Goal: Task Accomplishment & Management: Use online tool/utility

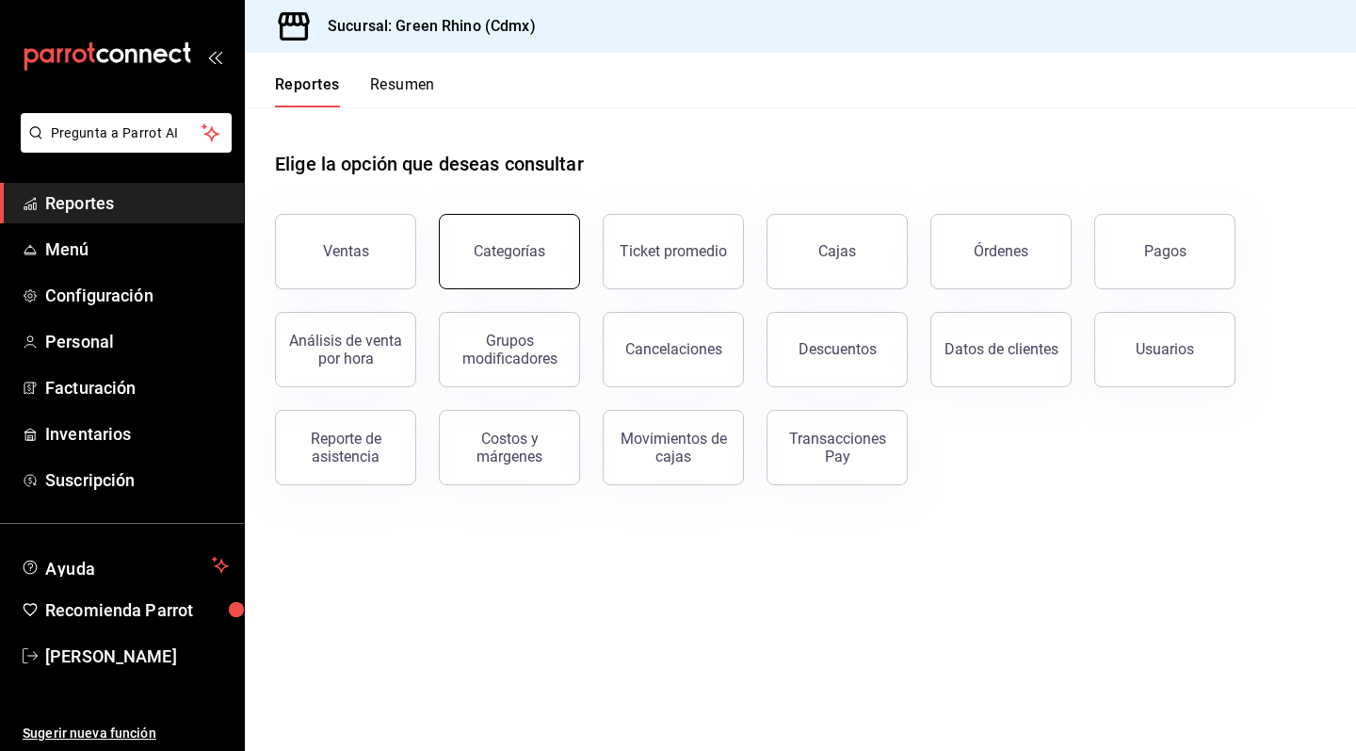
click at [547, 253] on button "Categorías" at bounding box center [509, 251] width 141 height 75
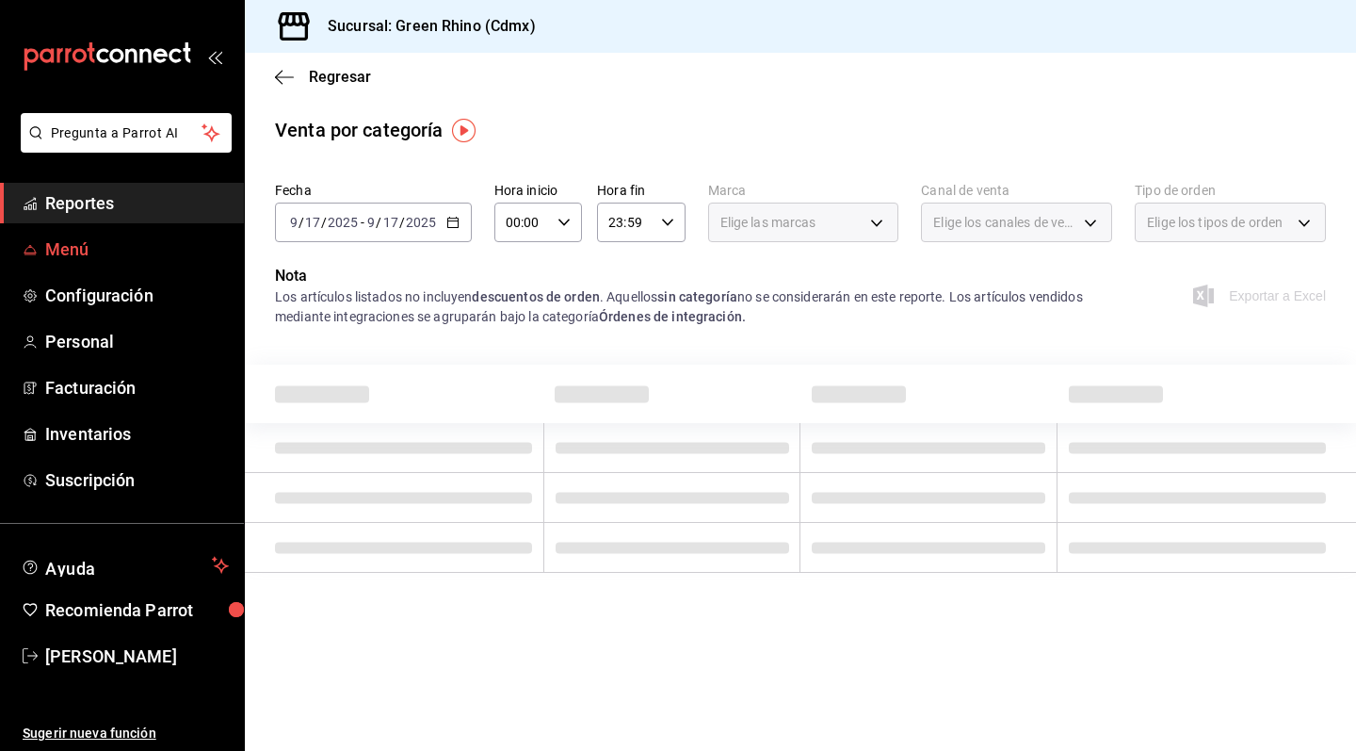
click at [118, 258] on span "Menú" at bounding box center [137, 248] width 184 height 25
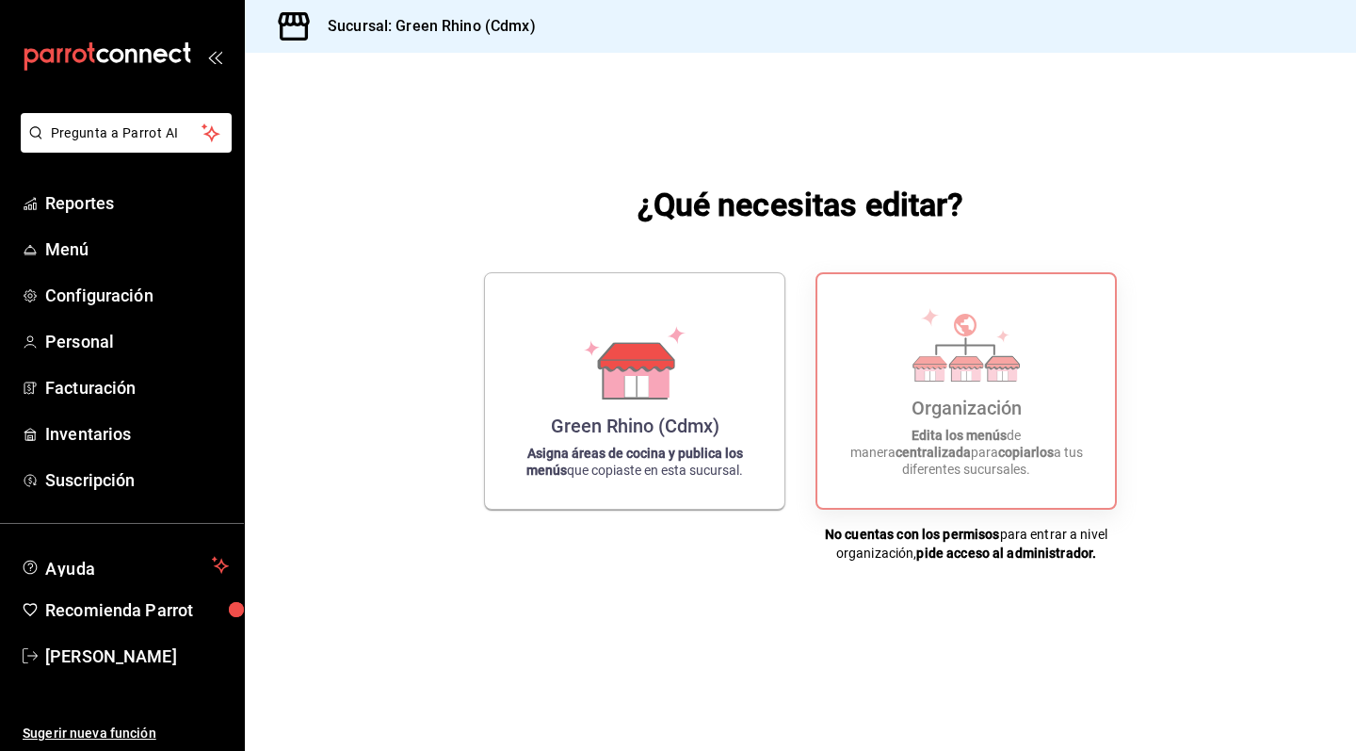
click at [653, 384] on icon at bounding box center [636, 377] width 65 height 41
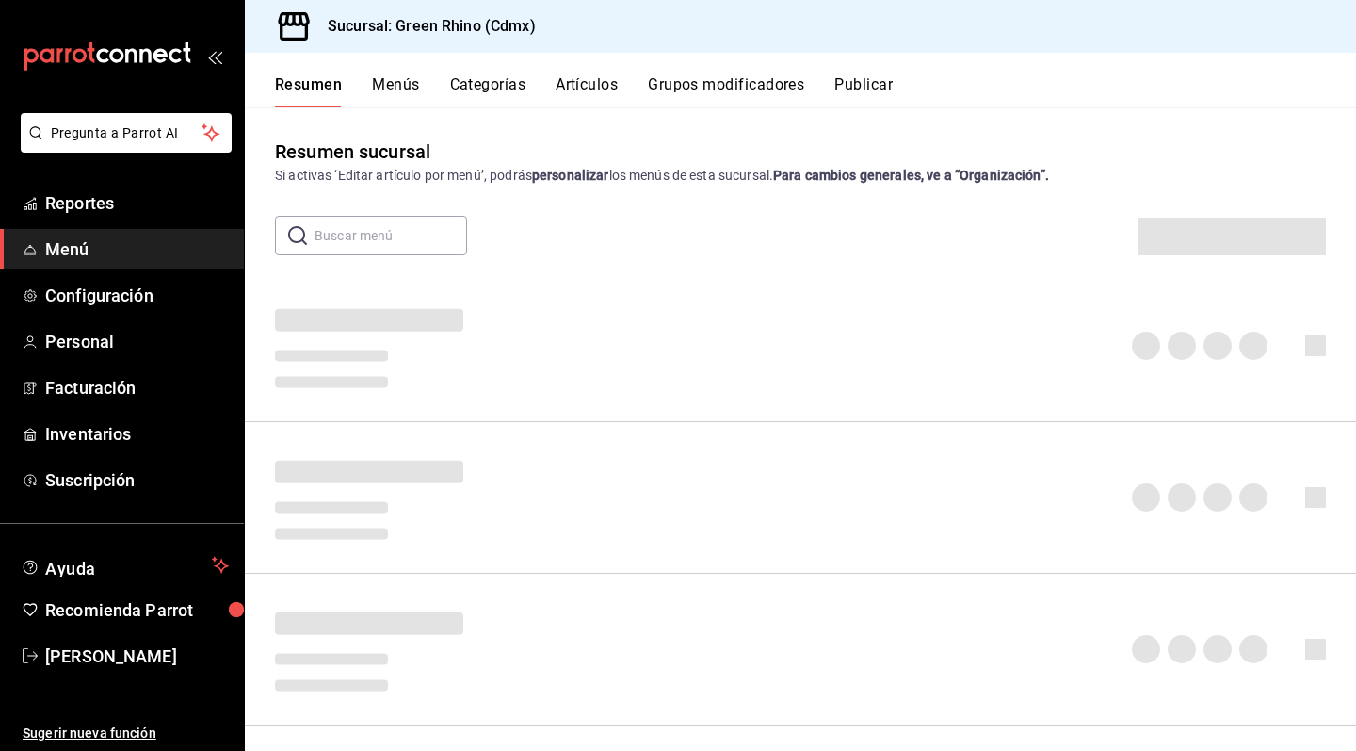
click at [578, 83] on button "Artículos" at bounding box center [587, 91] width 62 height 32
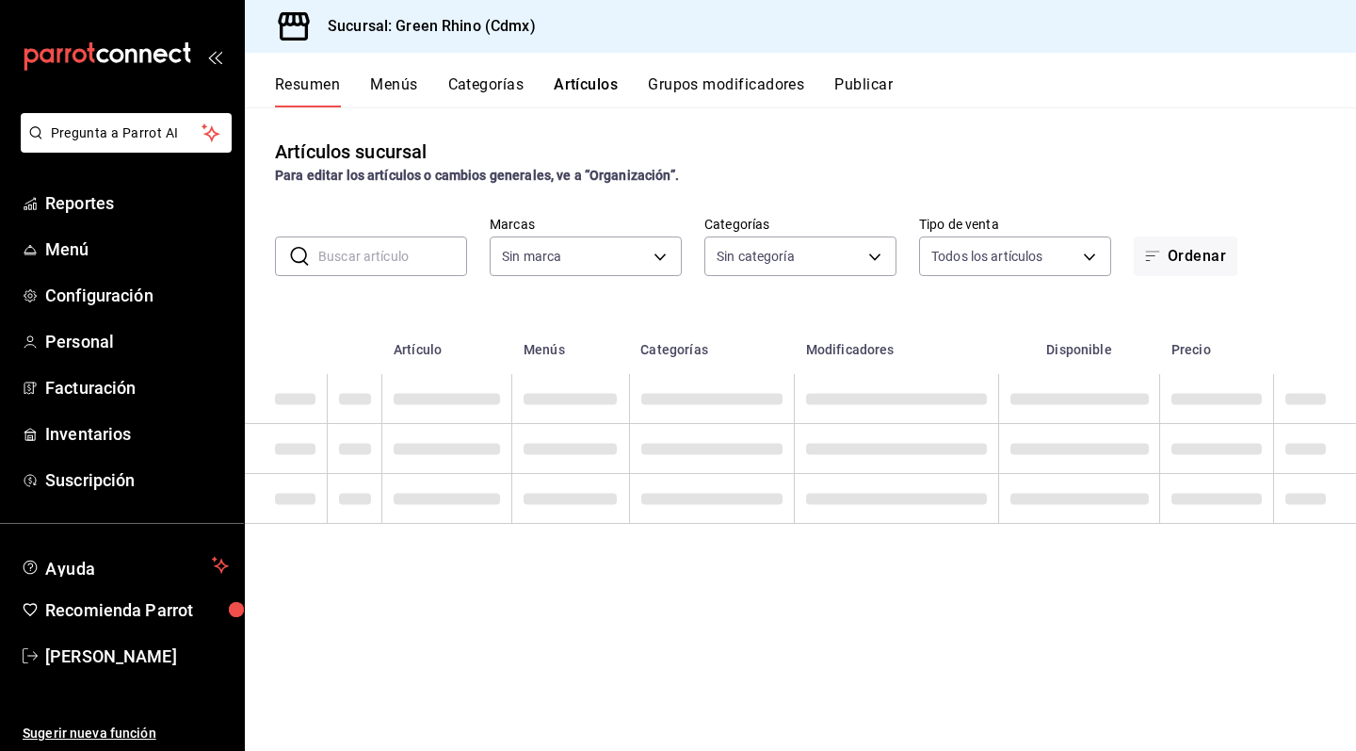
click at [599, 86] on button "Artículos" at bounding box center [586, 91] width 64 height 32
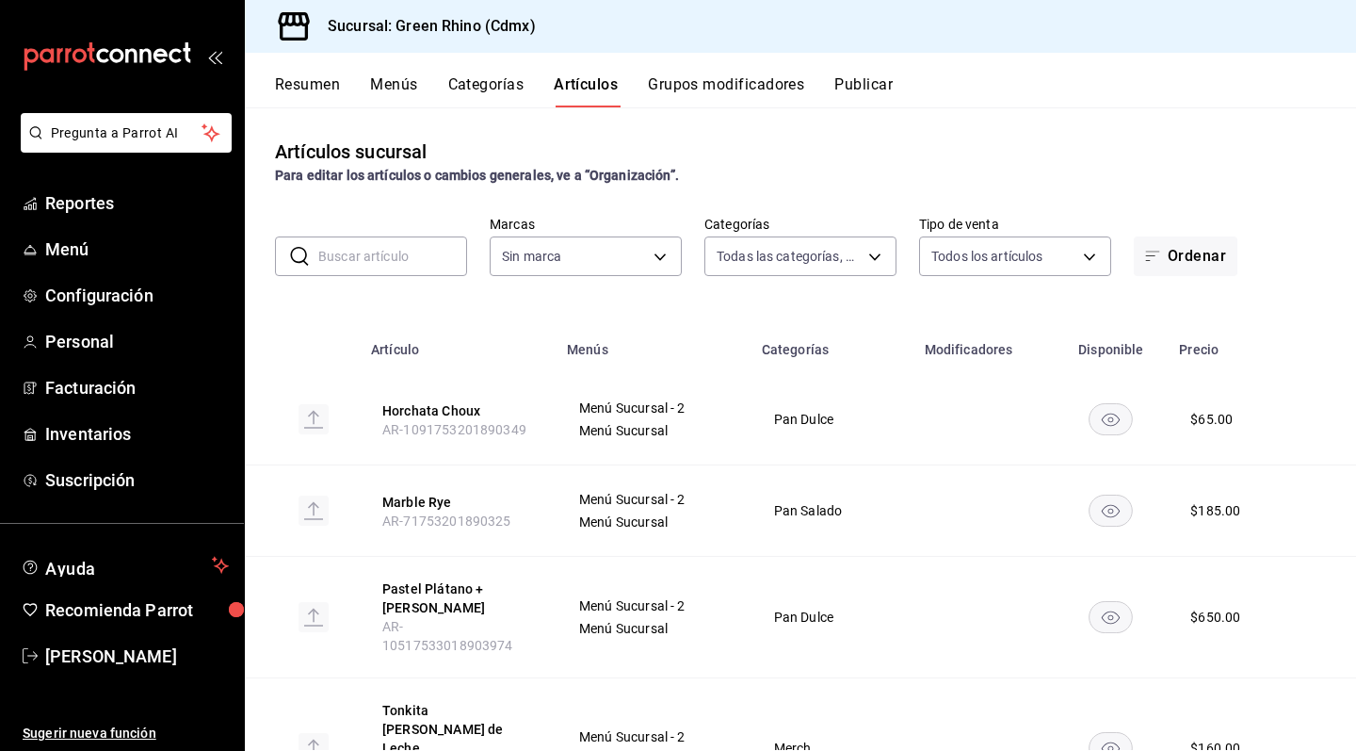
type input "6bbed989-6c2a-4cea-bab8-d1a56aaac758,4f90f54c-2ac6-458b-a9a9-6df5e79288cd,3d0d4…"
type input "a132321f-e3f1-4ec9-8484-95b8f08d7905"
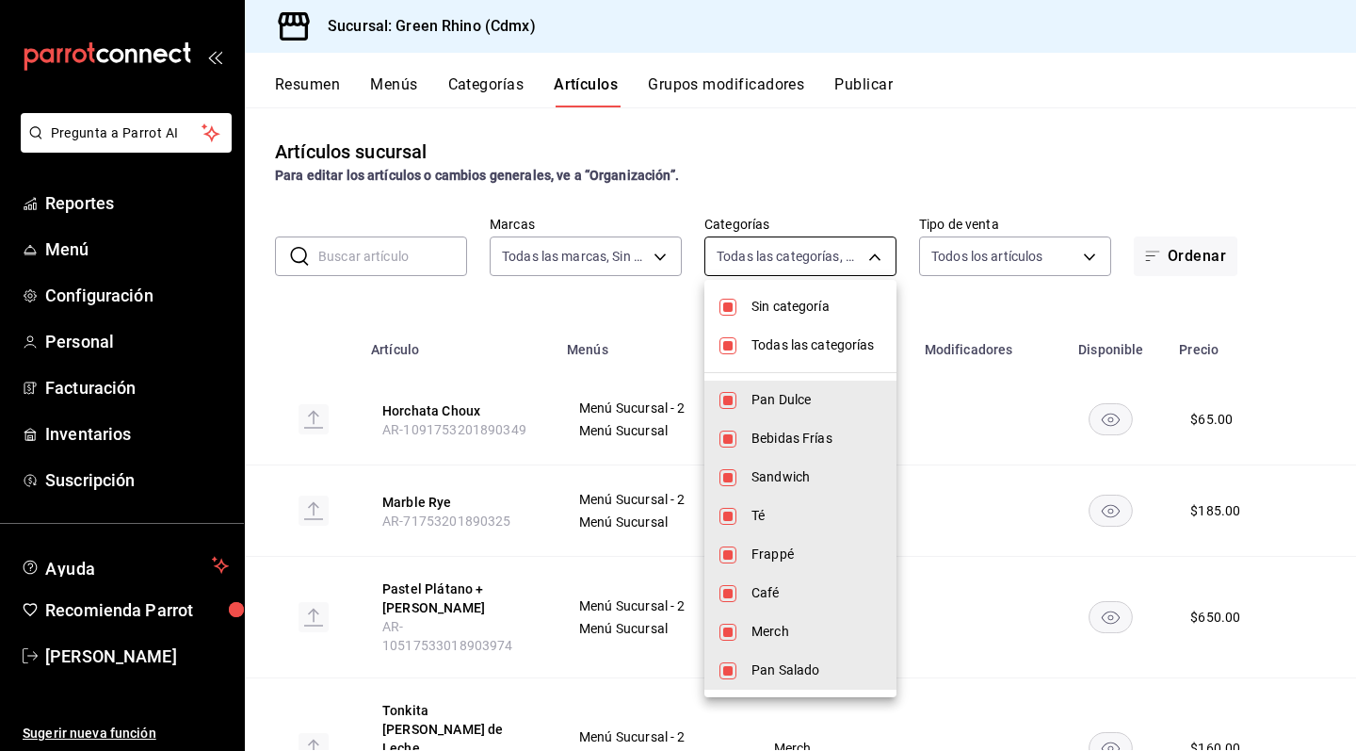
click at [828, 261] on body "Pregunta a Parrot AI Reportes Menú Configuración Personal Facturación Inventari…" at bounding box center [678, 375] width 1356 height 751
click at [821, 399] on span "Pan Dulce" at bounding box center [817, 400] width 130 height 20
type input "4f90f54c-2ac6-458b-a9a9-6df5e79288cd,3d0d47d2-2483-4a01-82fd-f597c0f2e60a,ed784…"
checkbox input "false"
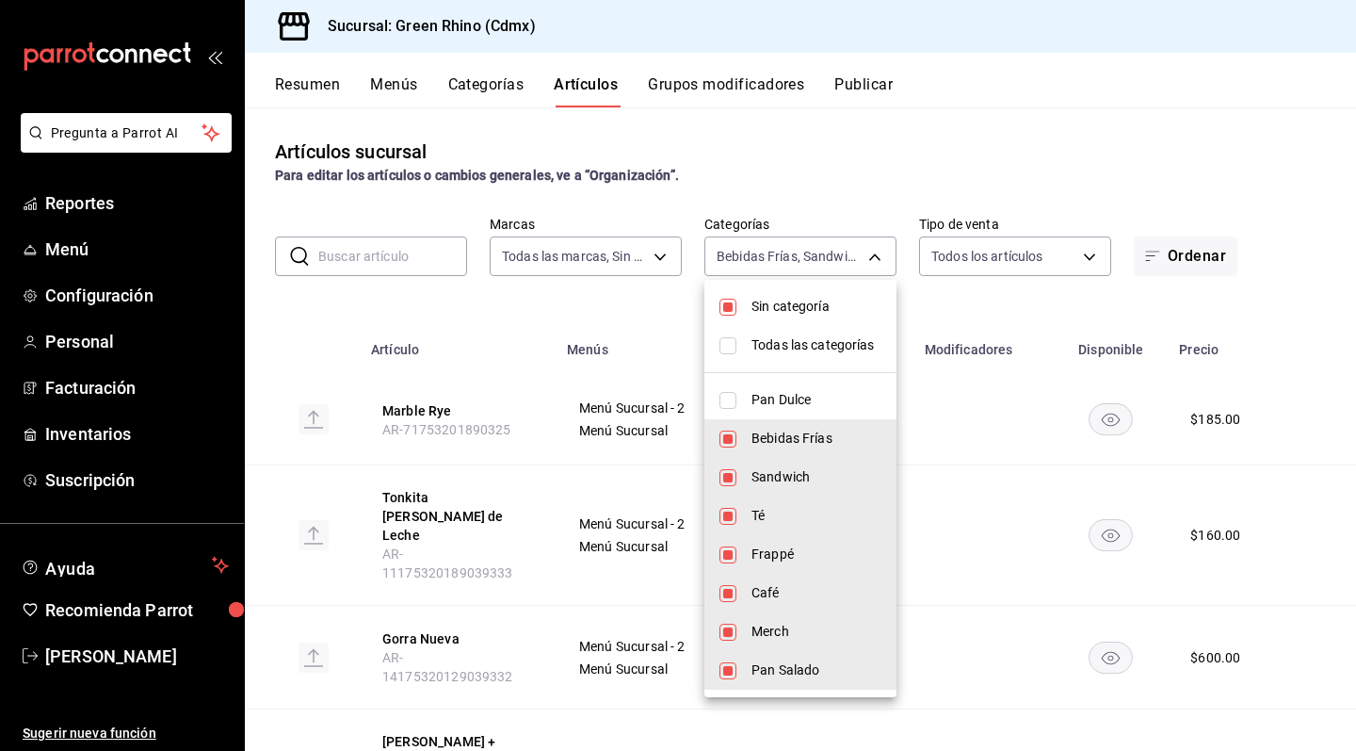
click at [817, 476] on span "Sandwich" at bounding box center [817, 477] width 130 height 20
type input "4f90f54c-2ac6-458b-a9a9-6df5e79288cd,ed78431d-eecc-40af-[DATE]-c1f2b45fa78b,64a…"
checkbox input "false"
click at [814, 512] on span "Té" at bounding box center [817, 516] width 130 height 20
type input "4f90f54c-2ac6-458b-a9a9-6df5e79288cd,64a9da50-3c53-444a-b83c-8f0e173e6266,e0946…"
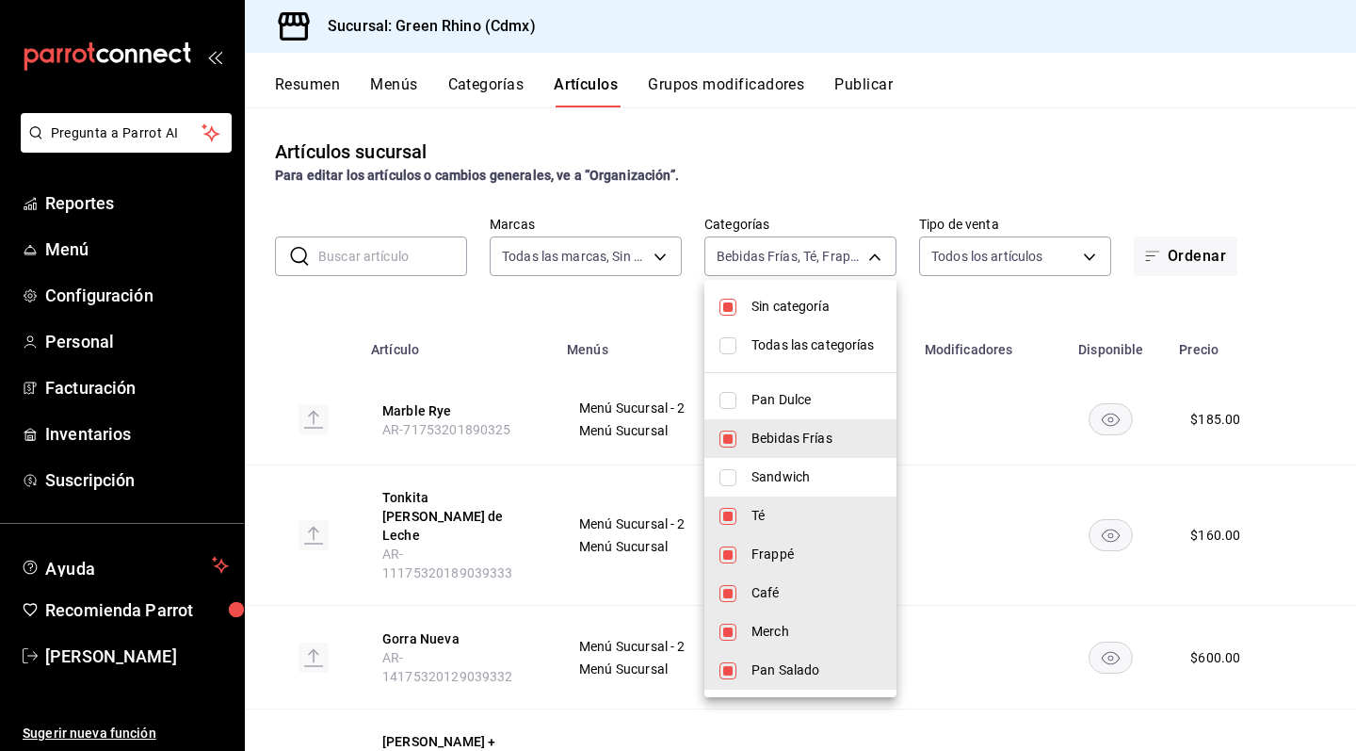
checkbox input "false"
click at [811, 557] on span "Frappé" at bounding box center [817, 554] width 130 height 20
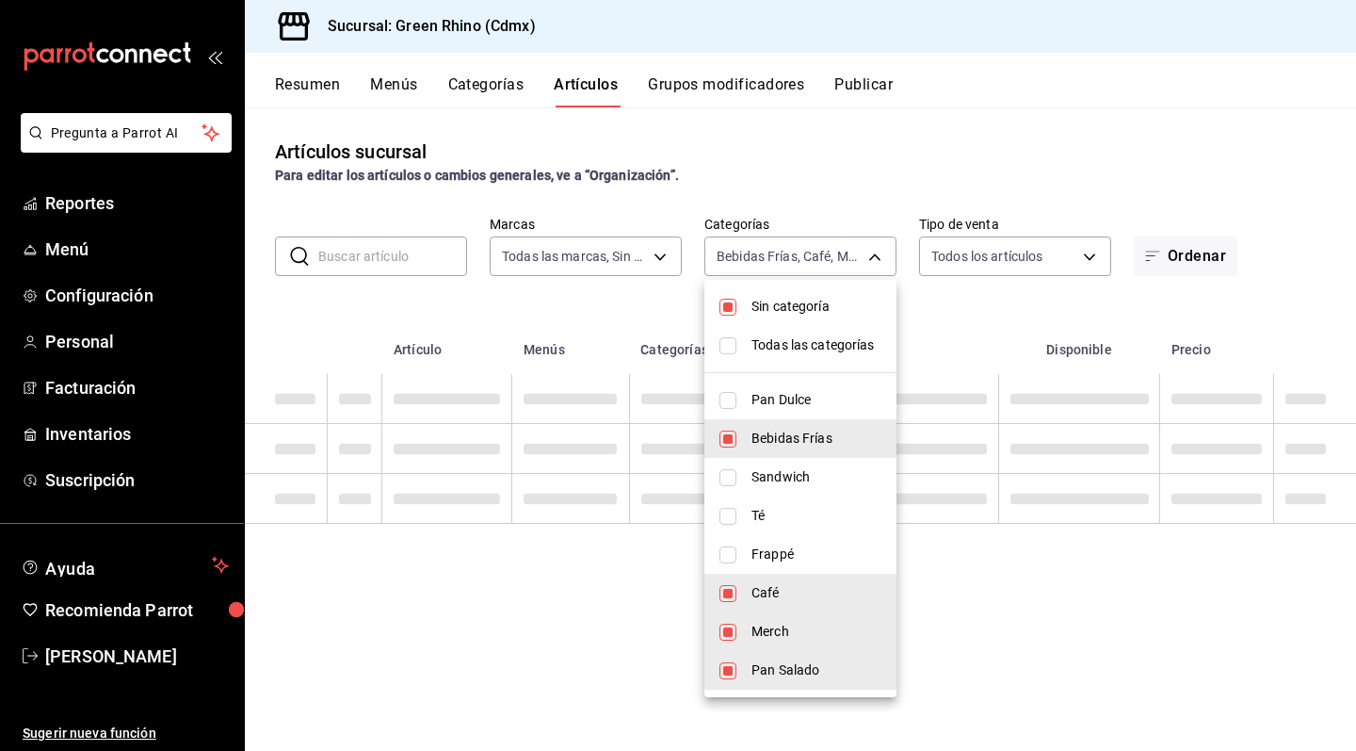
type input "4f90f54c-2ac6-458b-a9a9-6df5e79288cd,e09465d0-b6d0-40d2-bdee-62445a17ede7,c9106…"
checkbox input "false"
click at [809, 588] on span "Café" at bounding box center [817, 593] width 130 height 20
type input "4f90f54c-2ac6-458b-a9a9-6df5e79288cd,c9106683-75c3-4c5f-af1a-4e7ba5903217,02064…"
checkbox input "false"
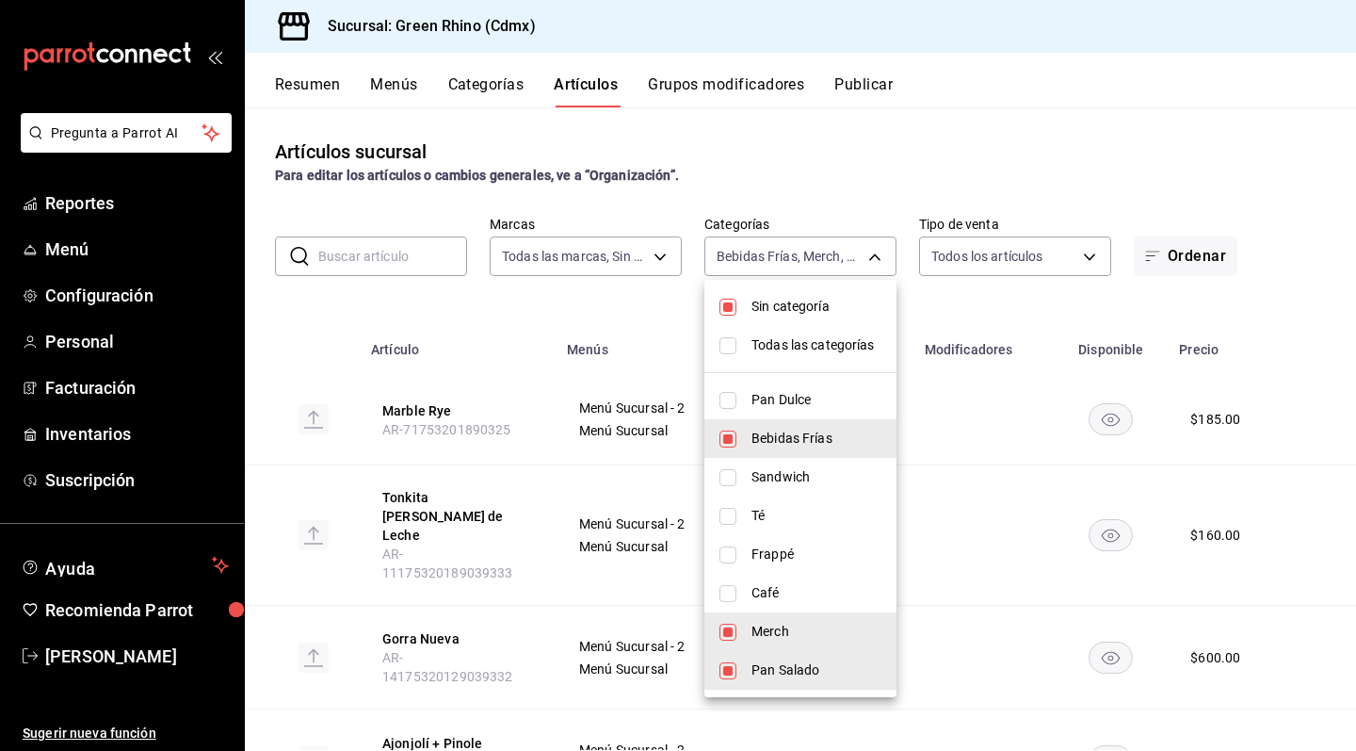
click at [805, 659] on li "Pan Salado" at bounding box center [801, 670] width 192 height 39
type input "4f90f54c-2ac6-458b-a9a9-6df5e79288cd,c9106683-75c3-4c5f-af1a-4e7ba5903217"
checkbox input "false"
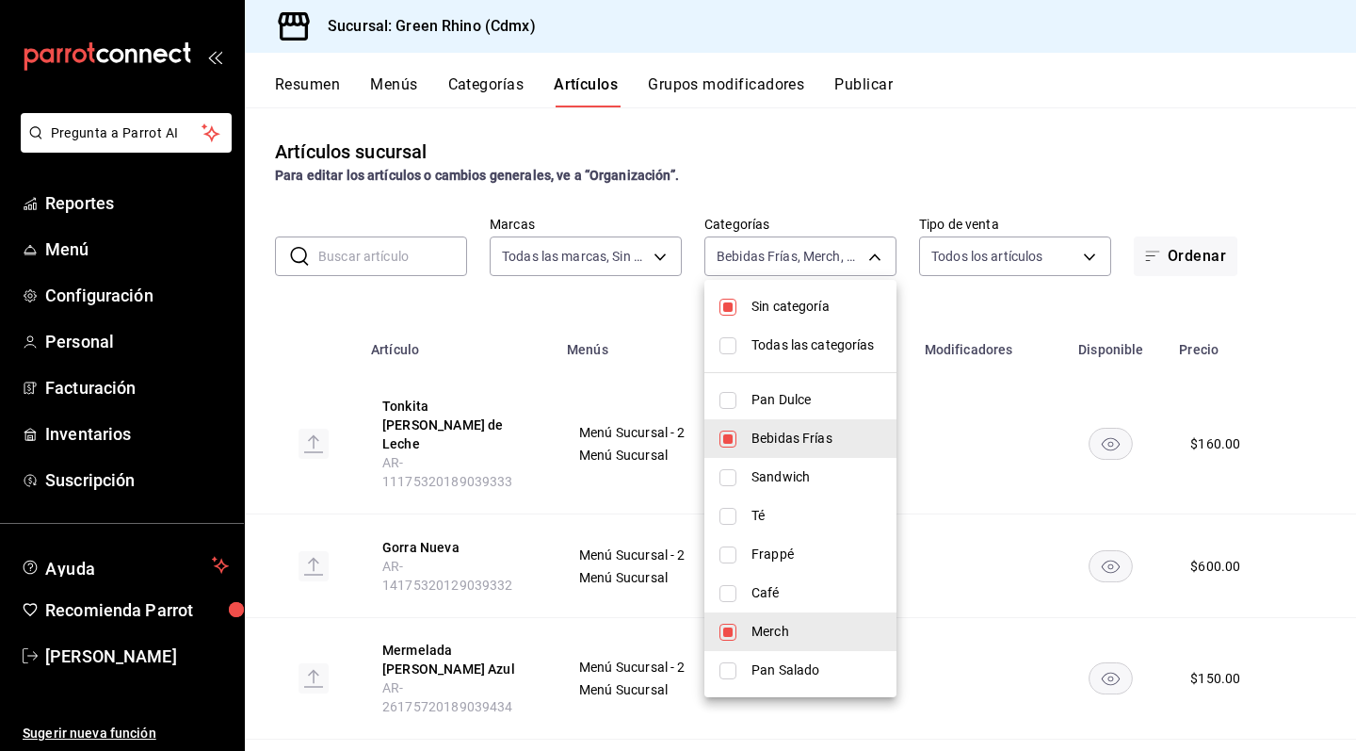
click at [662, 307] on div at bounding box center [678, 375] width 1356 height 751
click at [770, 260] on body "Pregunta a Parrot AI Reportes Menú Configuración Personal Facturación Inventari…" at bounding box center [678, 375] width 1356 height 751
click at [803, 632] on span "Merch" at bounding box center [817, 632] width 130 height 20
type input "4f90f54c-2ac6-458b-a9a9-6df5e79288cd"
checkbox input "false"
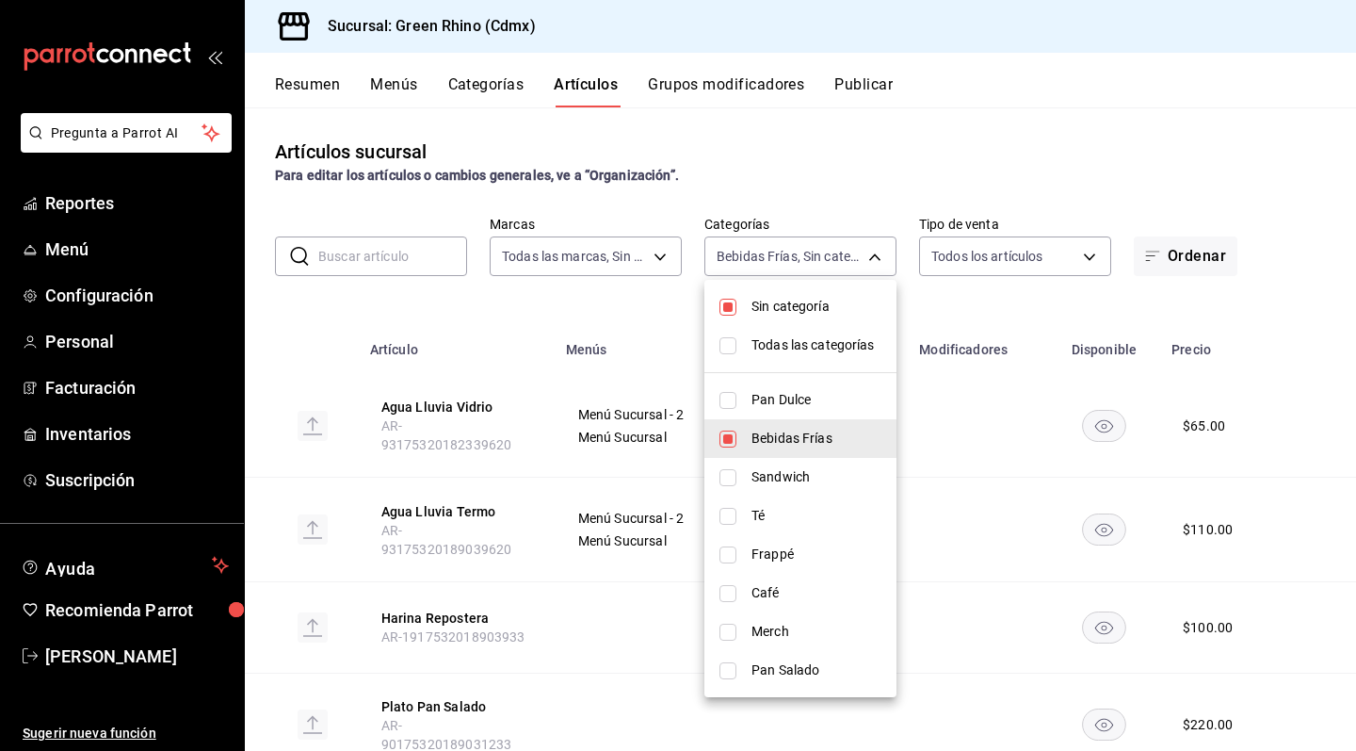
click at [602, 319] on div at bounding box center [678, 375] width 1356 height 751
click at [841, 270] on body "Pregunta a Parrot AI Reportes Menú Configuración Personal Facturación Inventari…" at bounding box center [678, 375] width 1356 height 751
click at [833, 304] on span "Sin categoría" at bounding box center [817, 307] width 130 height 20
checkbox input "false"
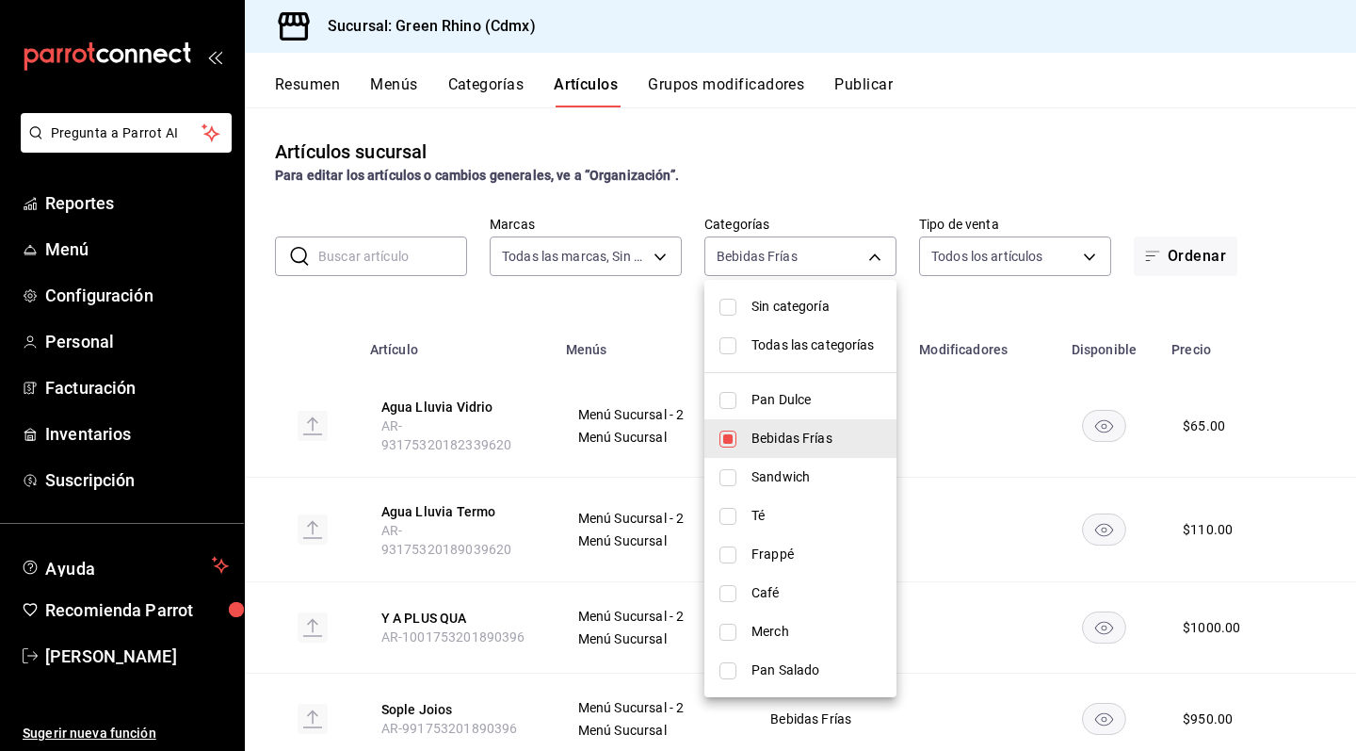
click at [913, 290] on div at bounding box center [678, 375] width 1356 height 751
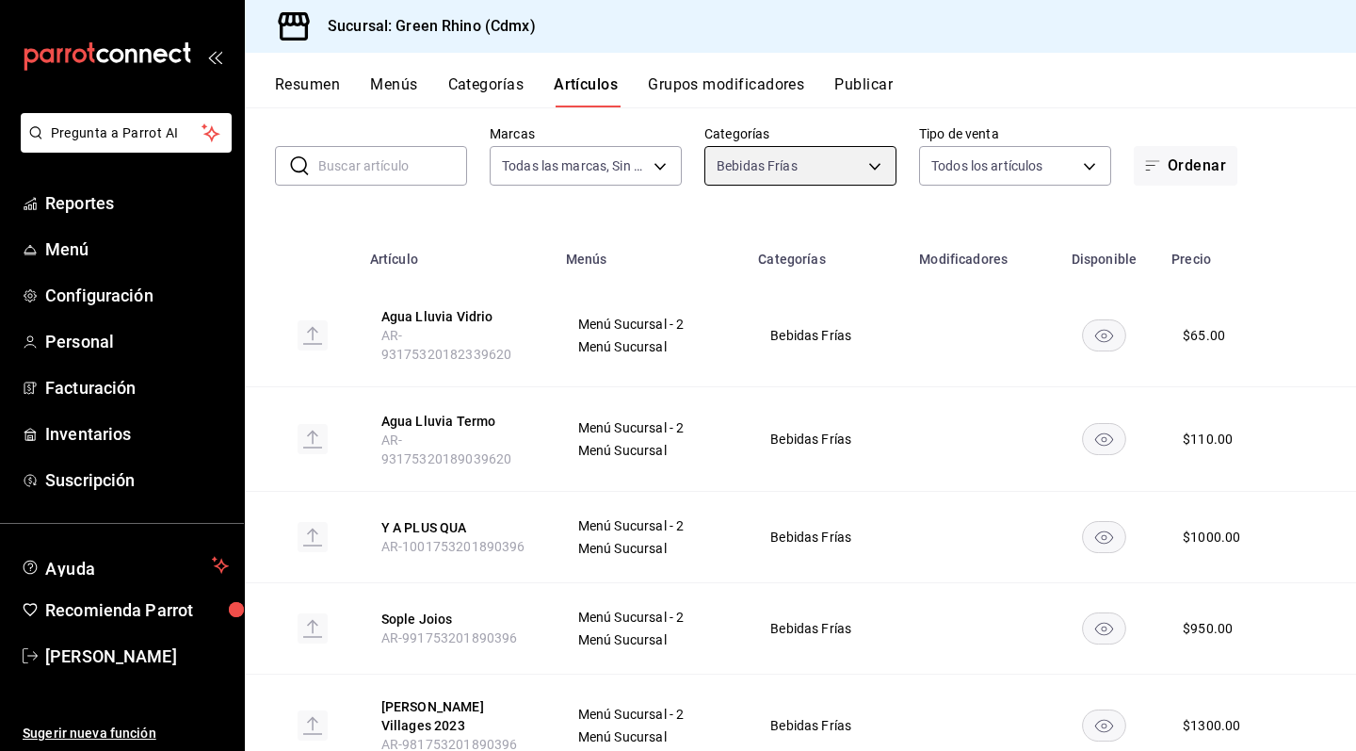
scroll to position [91, 0]
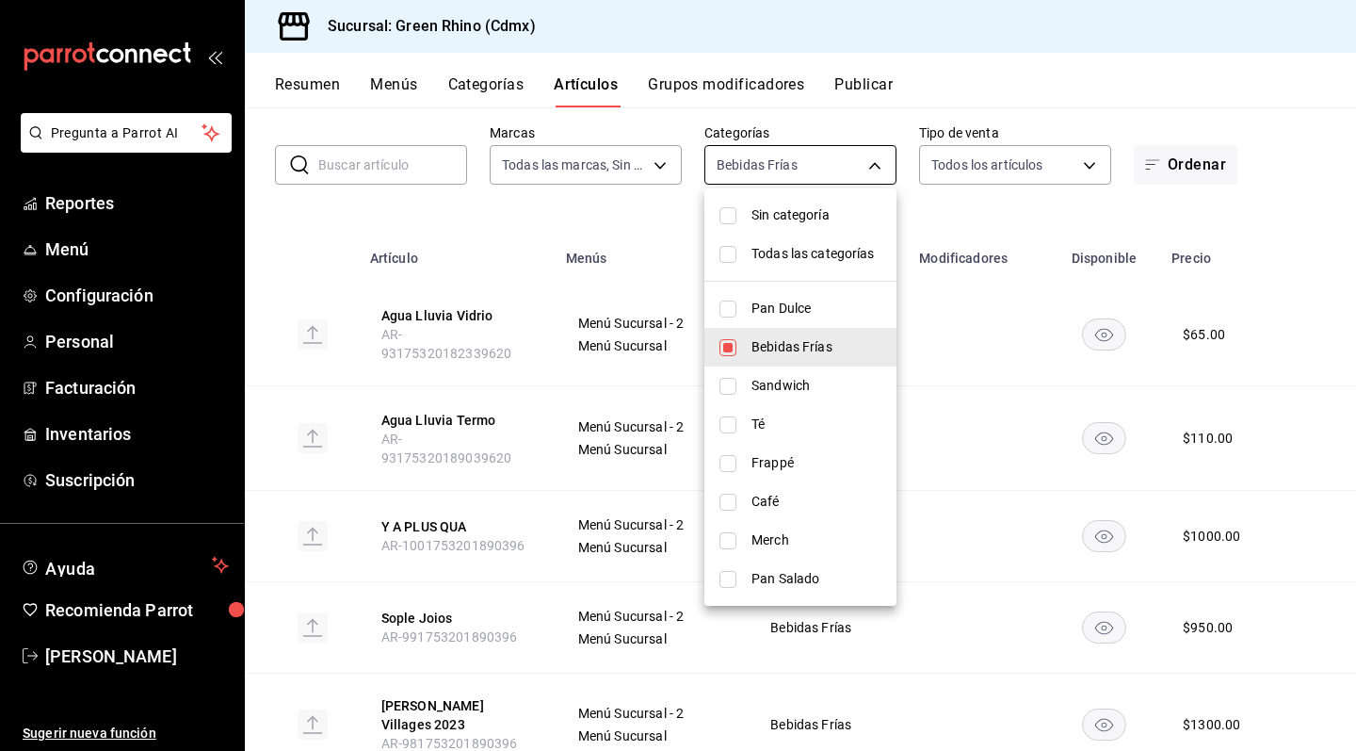
click at [748, 179] on body "Pregunta a Parrot AI Reportes Menú Configuración Personal Facturación Inventari…" at bounding box center [678, 375] width 1356 height 751
click at [777, 352] on span "Bebidas Frías" at bounding box center [817, 347] width 130 height 20
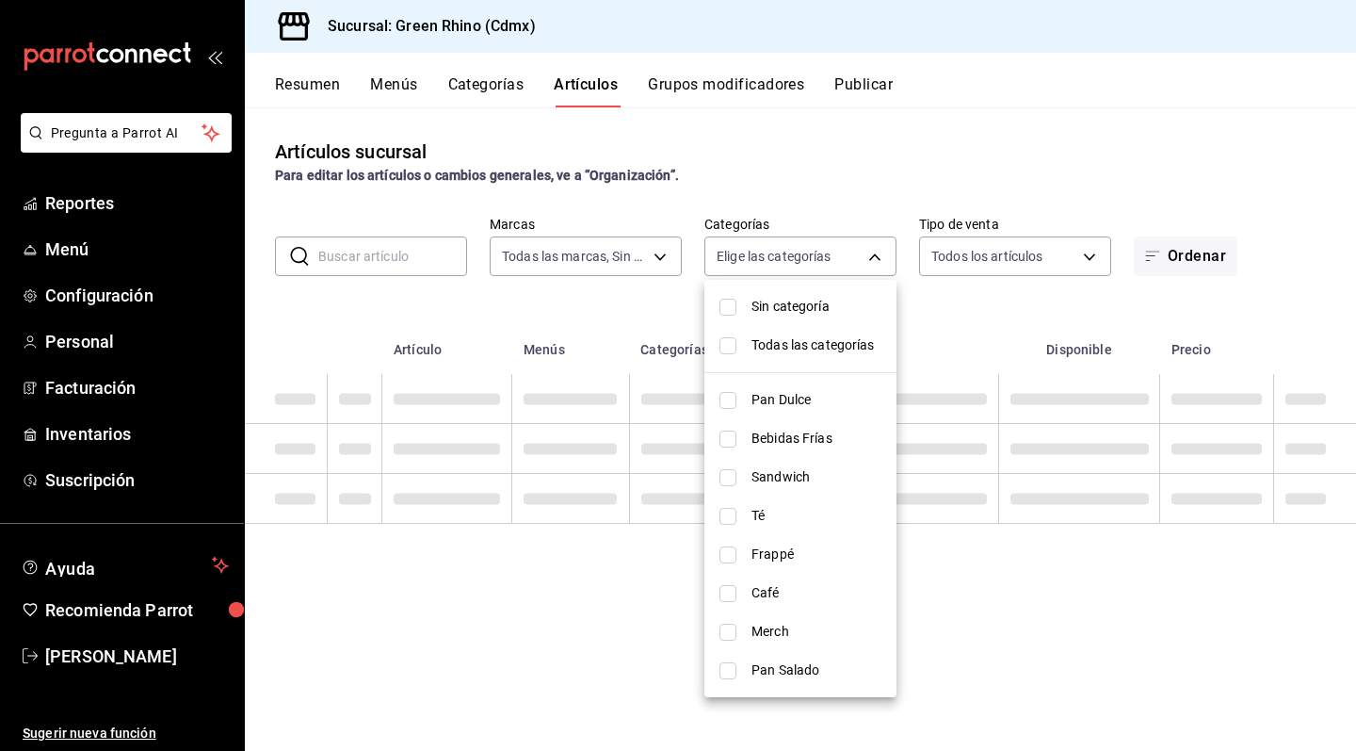
checkbox input "false"
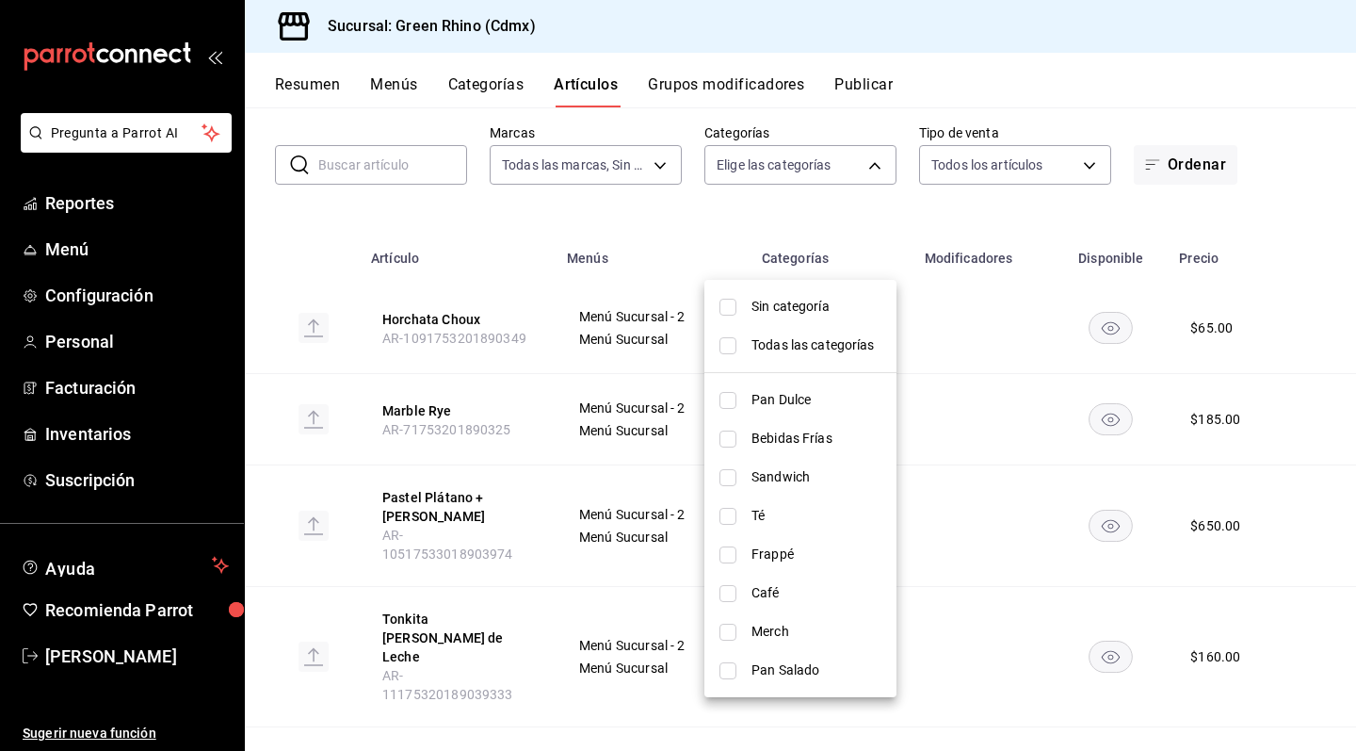
scroll to position [0, 0]
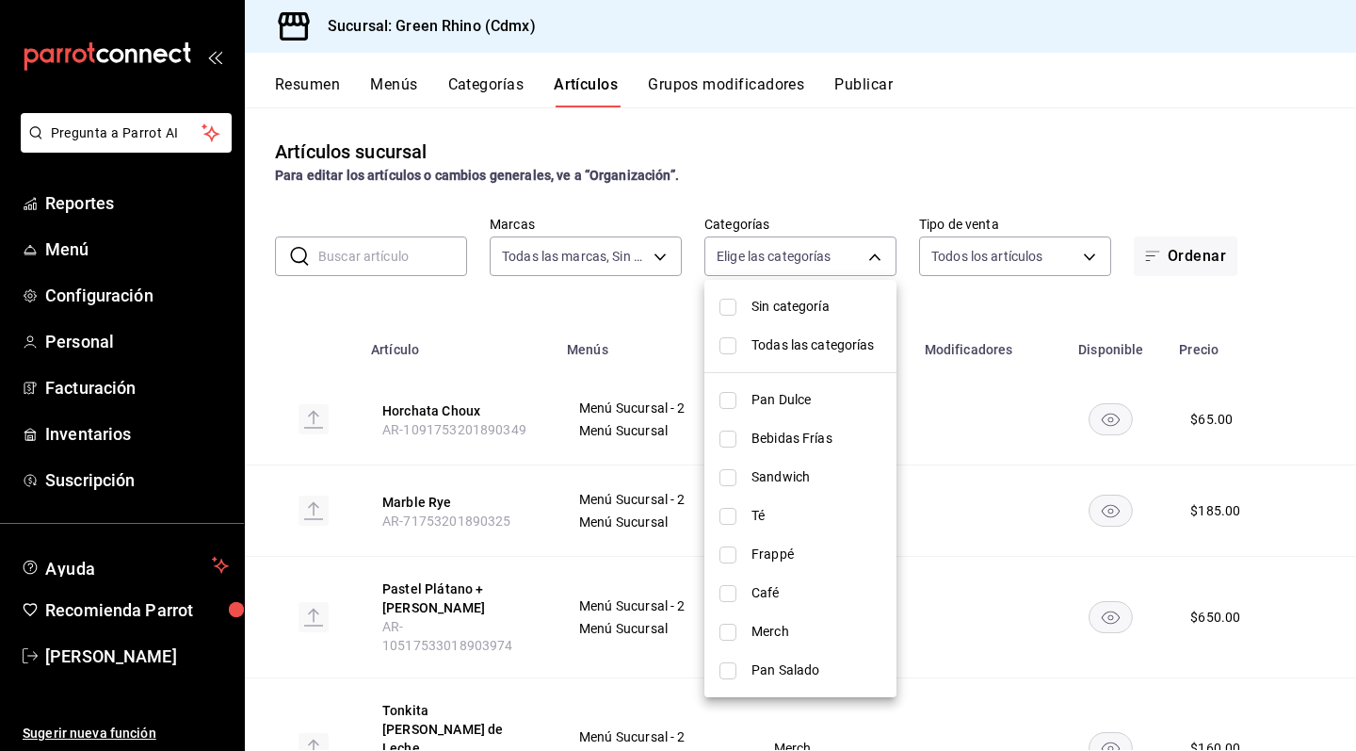
click at [770, 627] on span "Merch" at bounding box center [817, 632] width 130 height 20
type input "c9106683-75c3-4c5f-af1a-4e7ba5903217"
checkbox input "true"
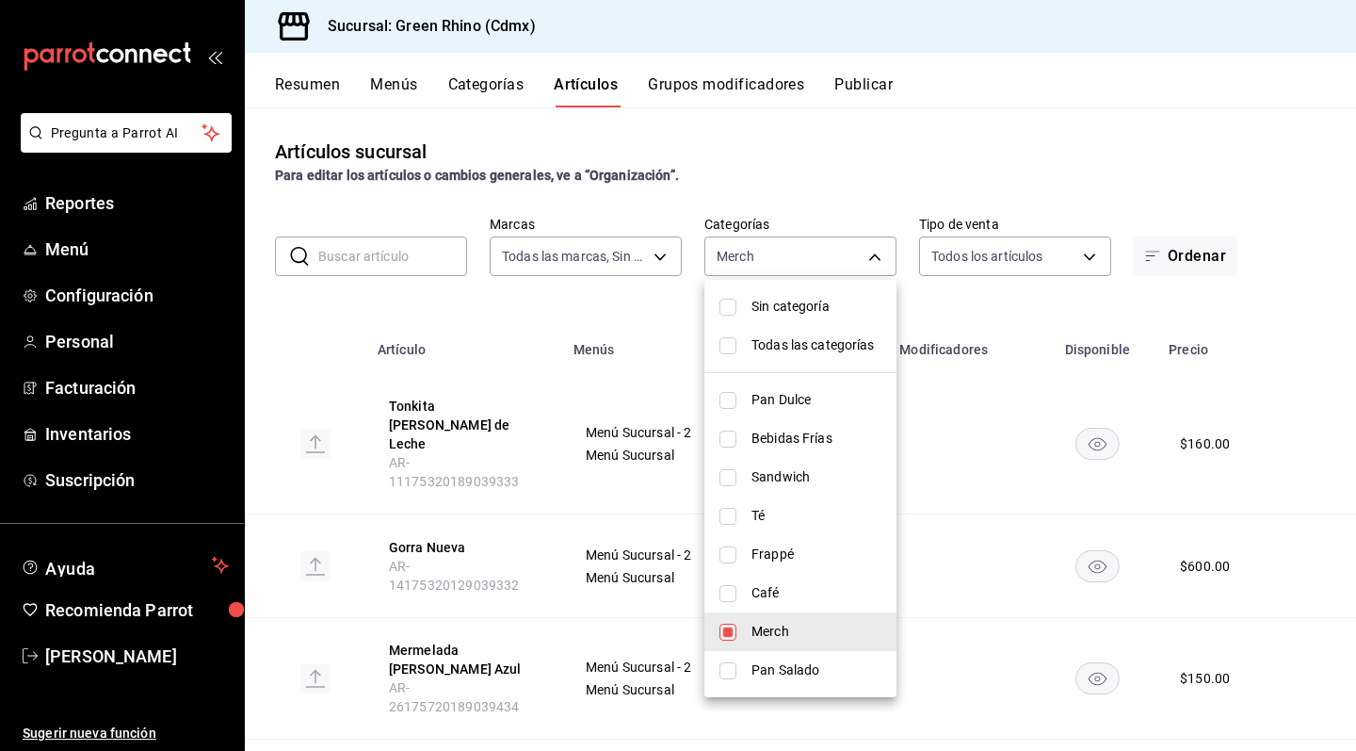
click at [644, 313] on div at bounding box center [678, 375] width 1356 height 751
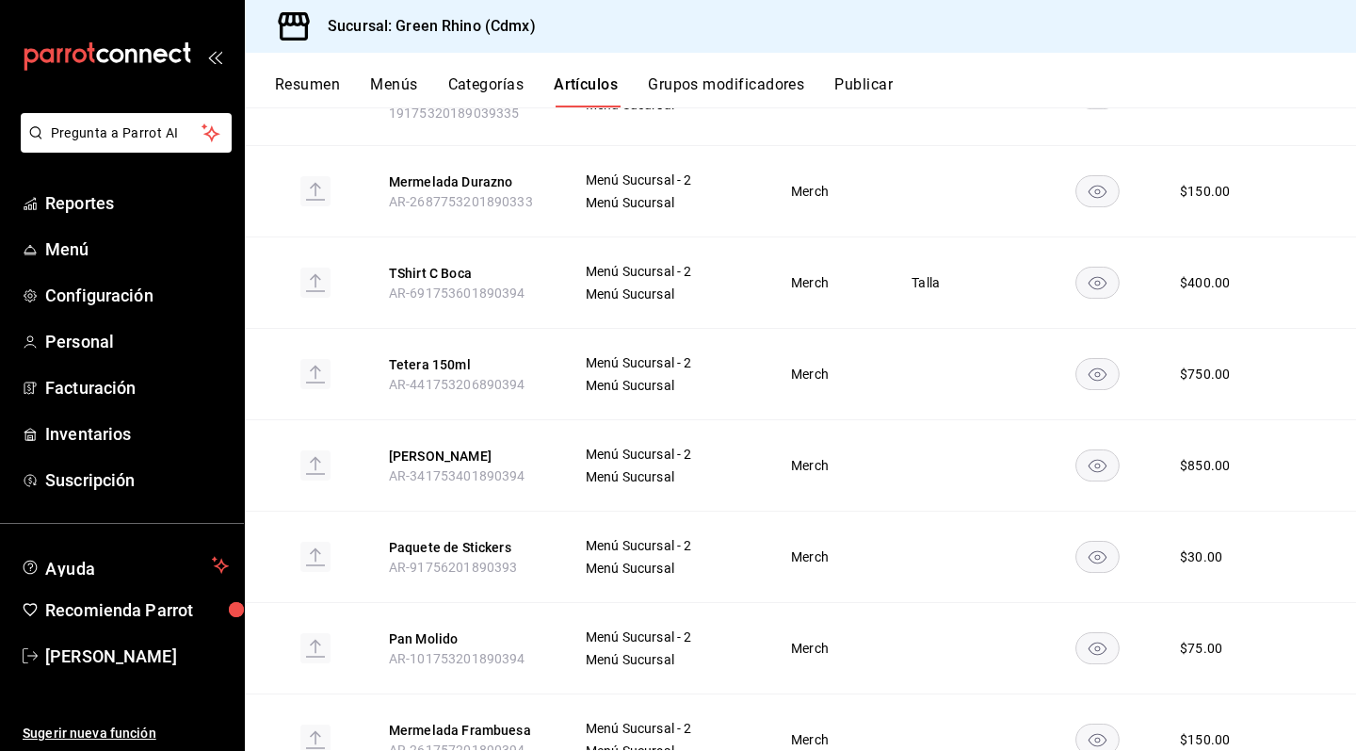
scroll to position [830, 0]
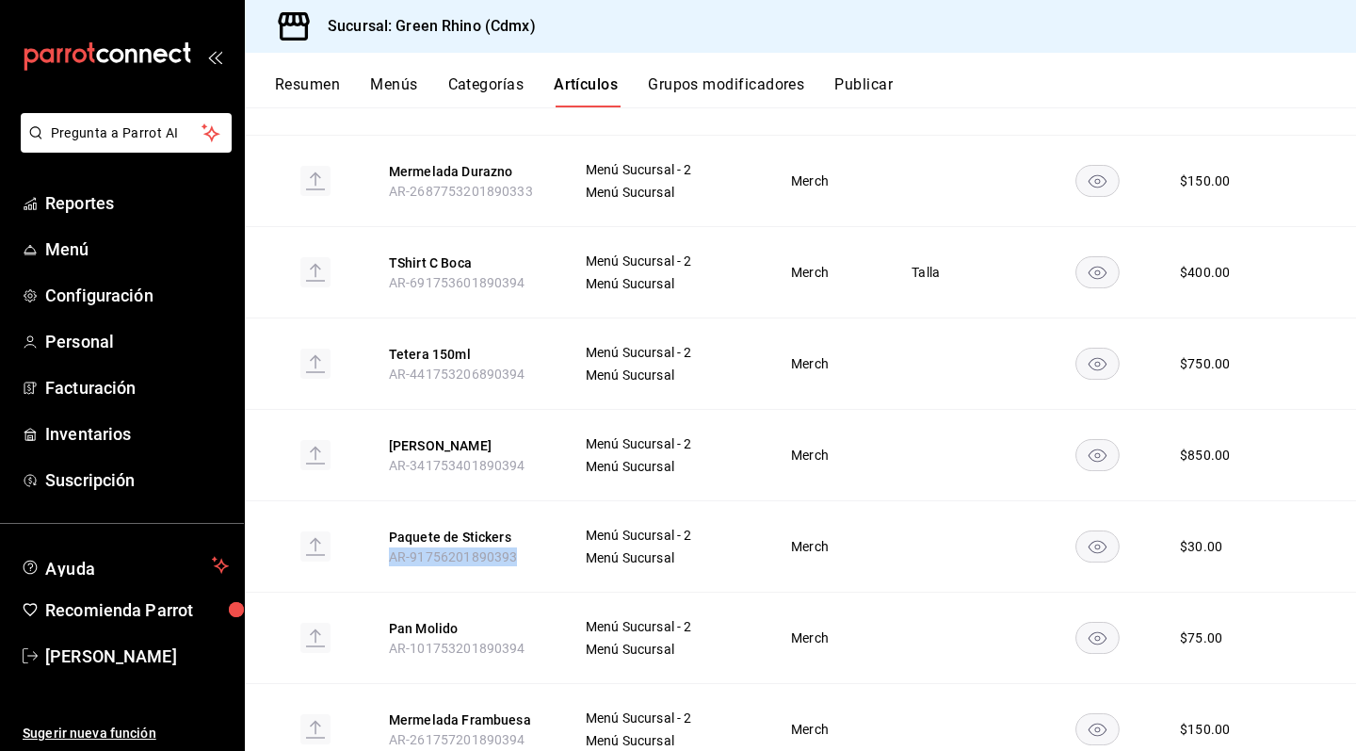
drag, startPoint x: 388, startPoint y: 443, endPoint x: 538, endPoint y: 442, distance: 149.8
click at [538, 500] on th "Paquete de Stickers AR-91756201890393" at bounding box center [464, 545] width 196 height 91
copy span "AR-91756201890393"
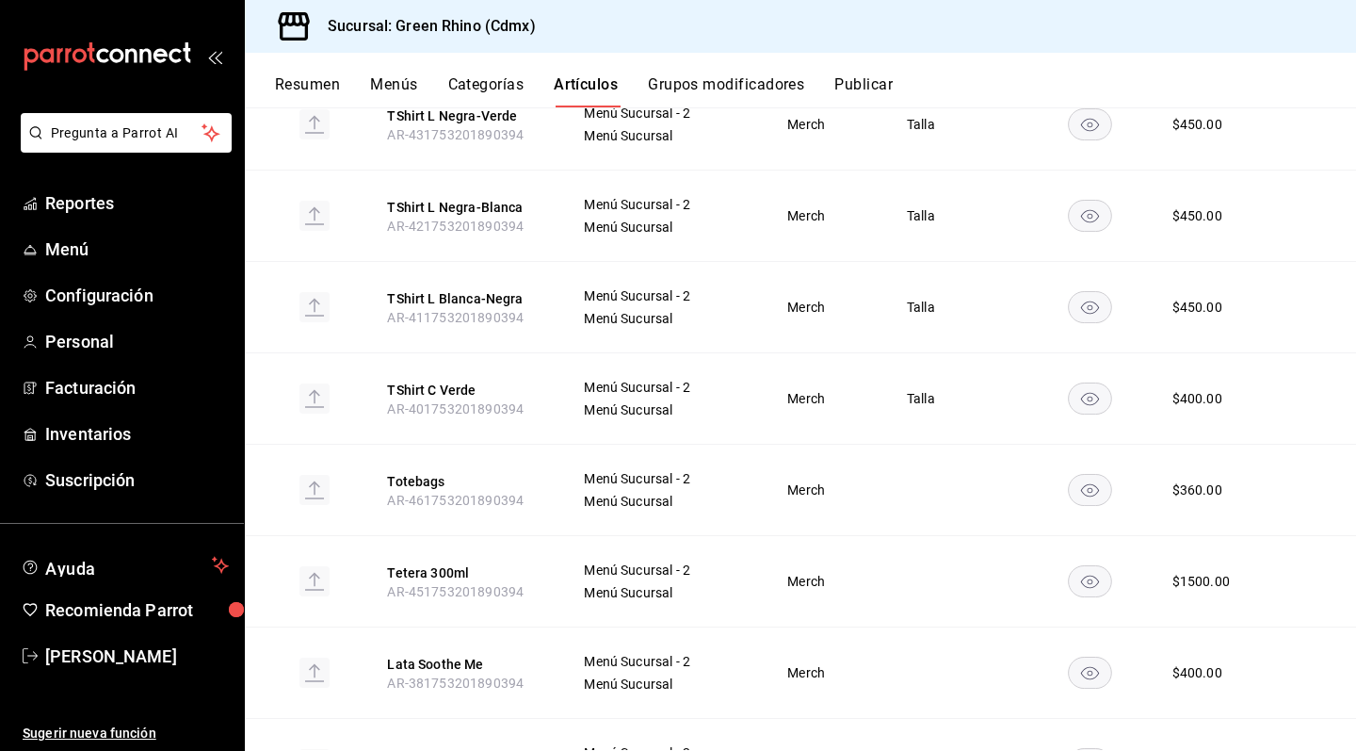
scroll to position [1948, 0]
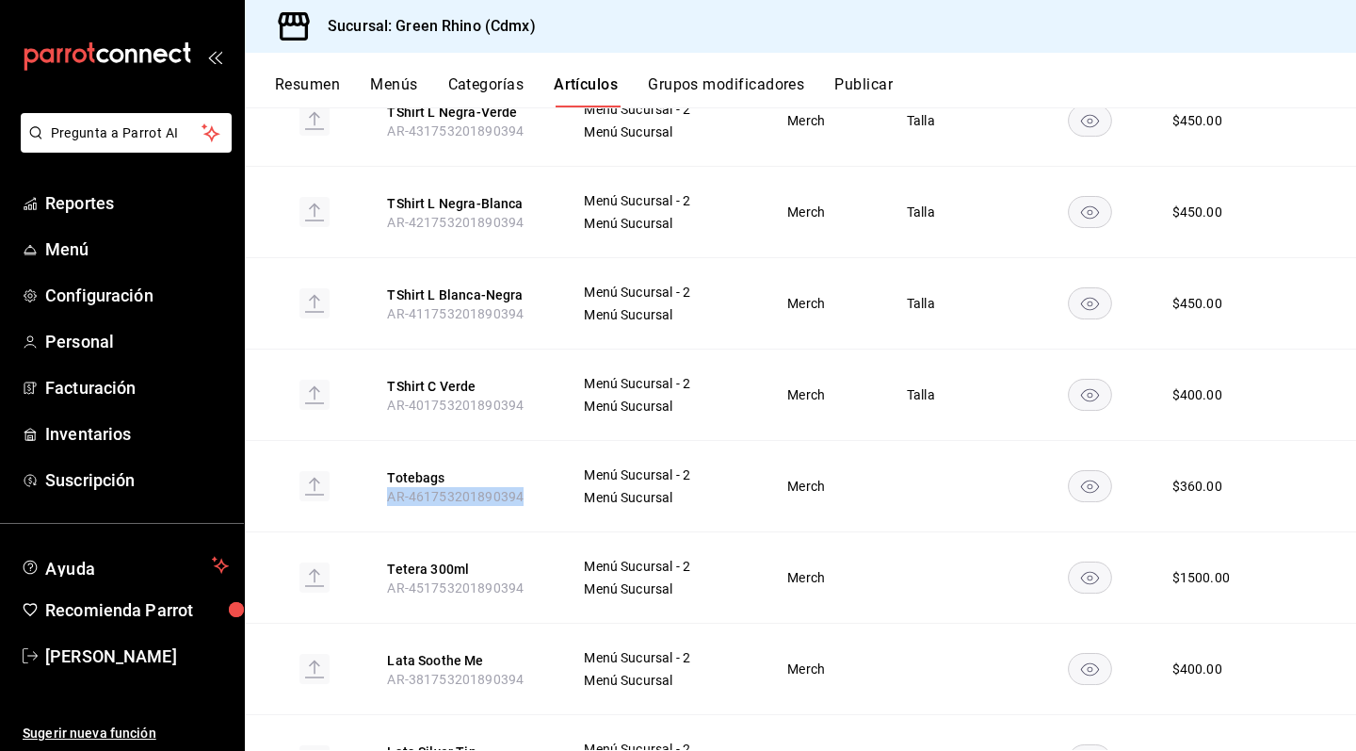
drag, startPoint x: 391, startPoint y: 347, endPoint x: 546, endPoint y: 346, distance: 155.4
click at [546, 441] on th "Totebags AR-461753201890394" at bounding box center [463, 486] width 196 height 91
copy span "AR-461753201890394"
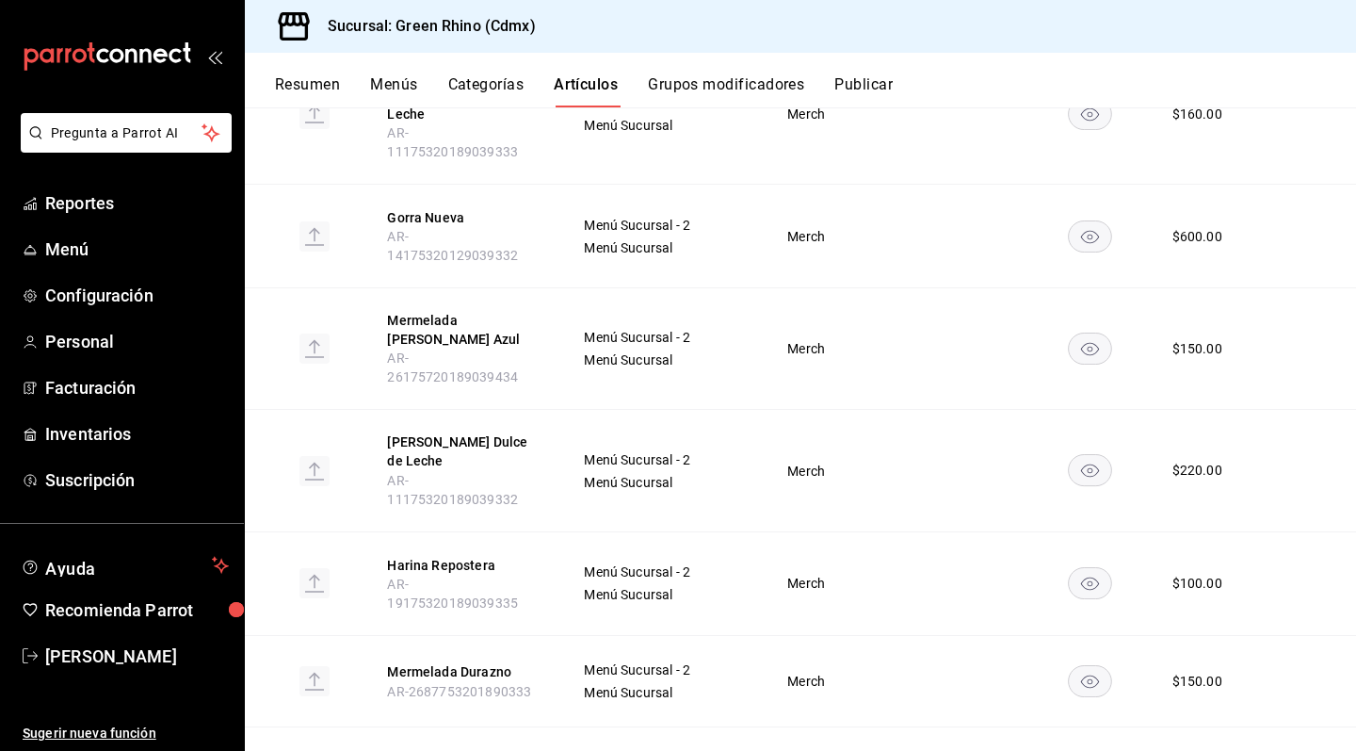
scroll to position [0, 0]
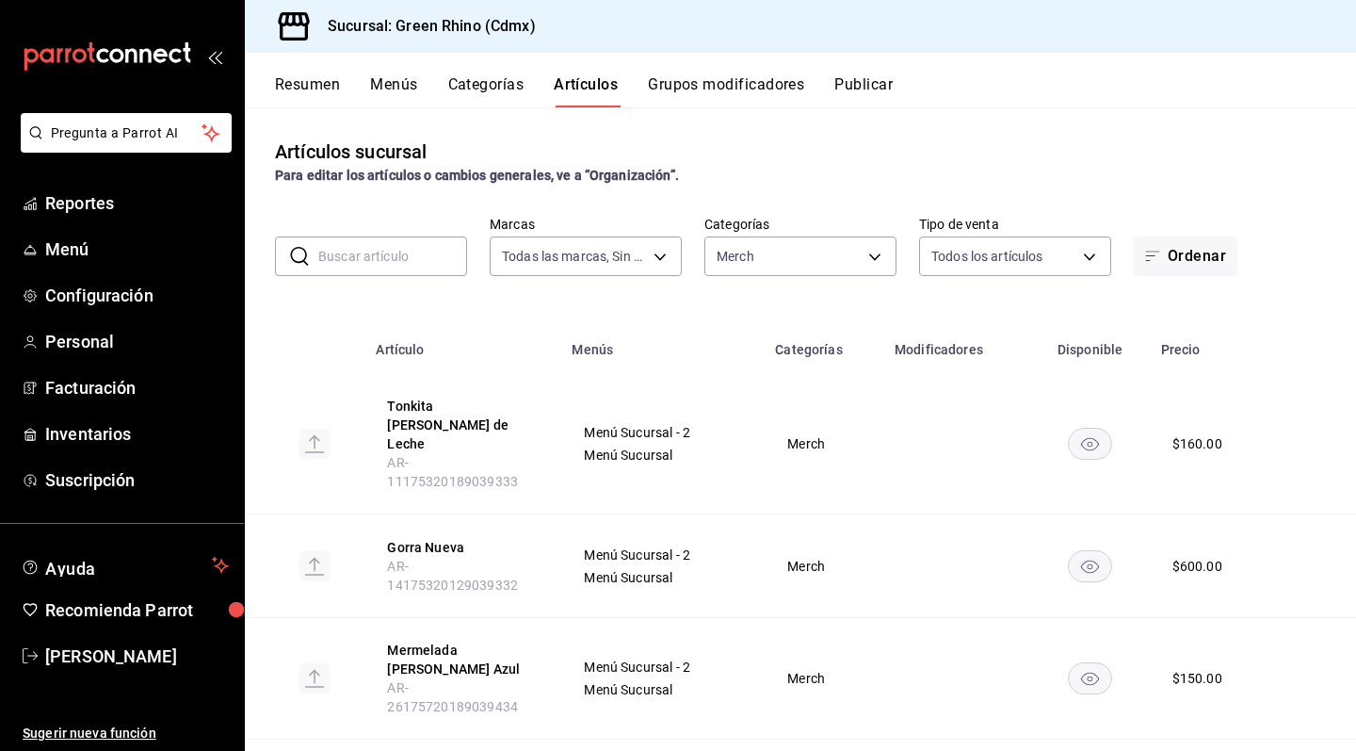
click at [411, 242] on input "text" at bounding box center [392, 256] width 149 height 38
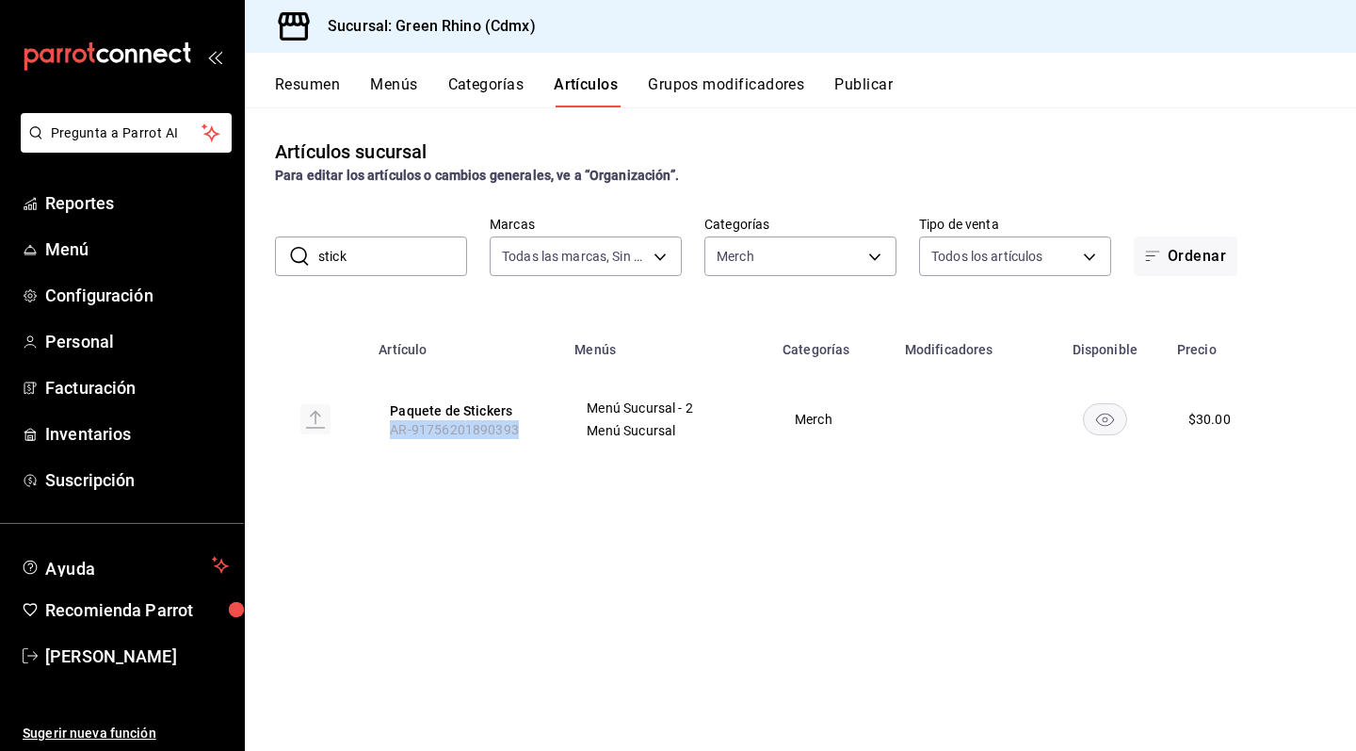
drag, startPoint x: 388, startPoint y: 431, endPoint x: 532, endPoint y: 432, distance: 144.1
click at [532, 432] on th "Paquete de Stickers AR-91756201890393" at bounding box center [465, 419] width 196 height 90
copy span "AR-91756201890393"
drag, startPoint x: 410, startPoint y: 254, endPoint x: 282, endPoint y: 254, distance: 128.1
click at [282, 254] on div "​ stick ​" at bounding box center [371, 256] width 192 height 40
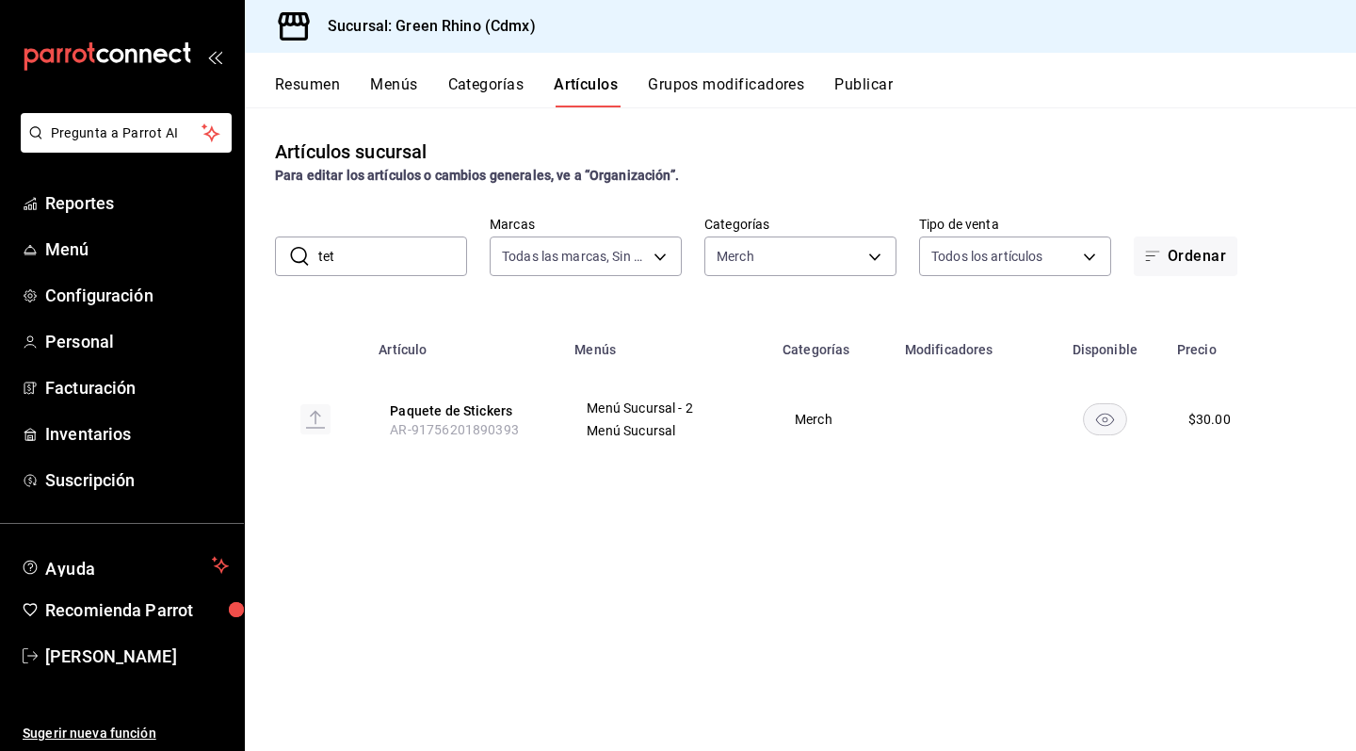
type input "tet"
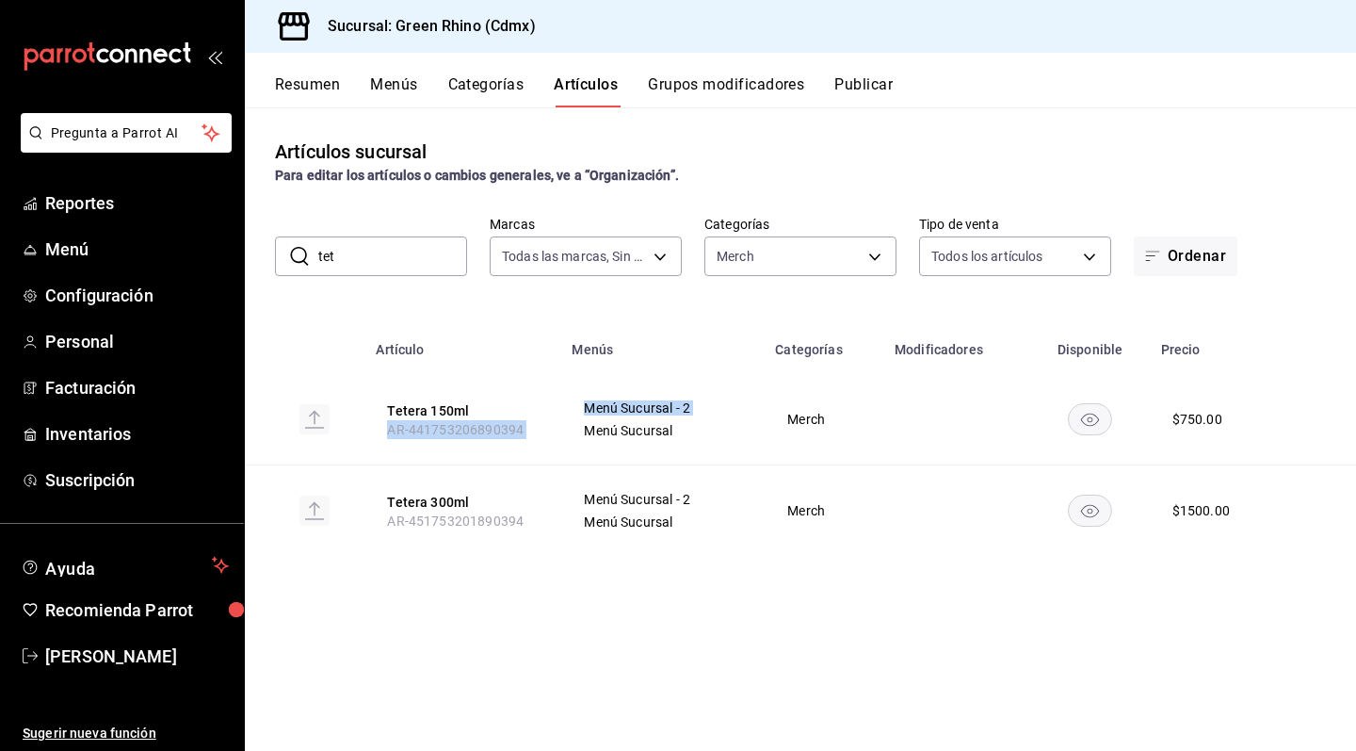
drag, startPoint x: 389, startPoint y: 430, endPoint x: 562, endPoint y: 430, distance: 173.3
click at [562, 430] on tr "Tetera 150ml AR-441753206890394 Menú Sucursal - 2 Menú Sucursal Merch $ 750.00" at bounding box center [800, 419] width 1111 height 91
click at [490, 428] on span "AR-441753206890394" at bounding box center [455, 429] width 137 height 15
drag, startPoint x: 387, startPoint y: 428, endPoint x: 564, endPoint y: 429, distance: 177.1
click at [564, 429] on tr "Tetera 150ml AR-441753206890394 Menú Sucursal - 2 Menú Sucursal Merch $ 750.00" at bounding box center [800, 419] width 1111 height 91
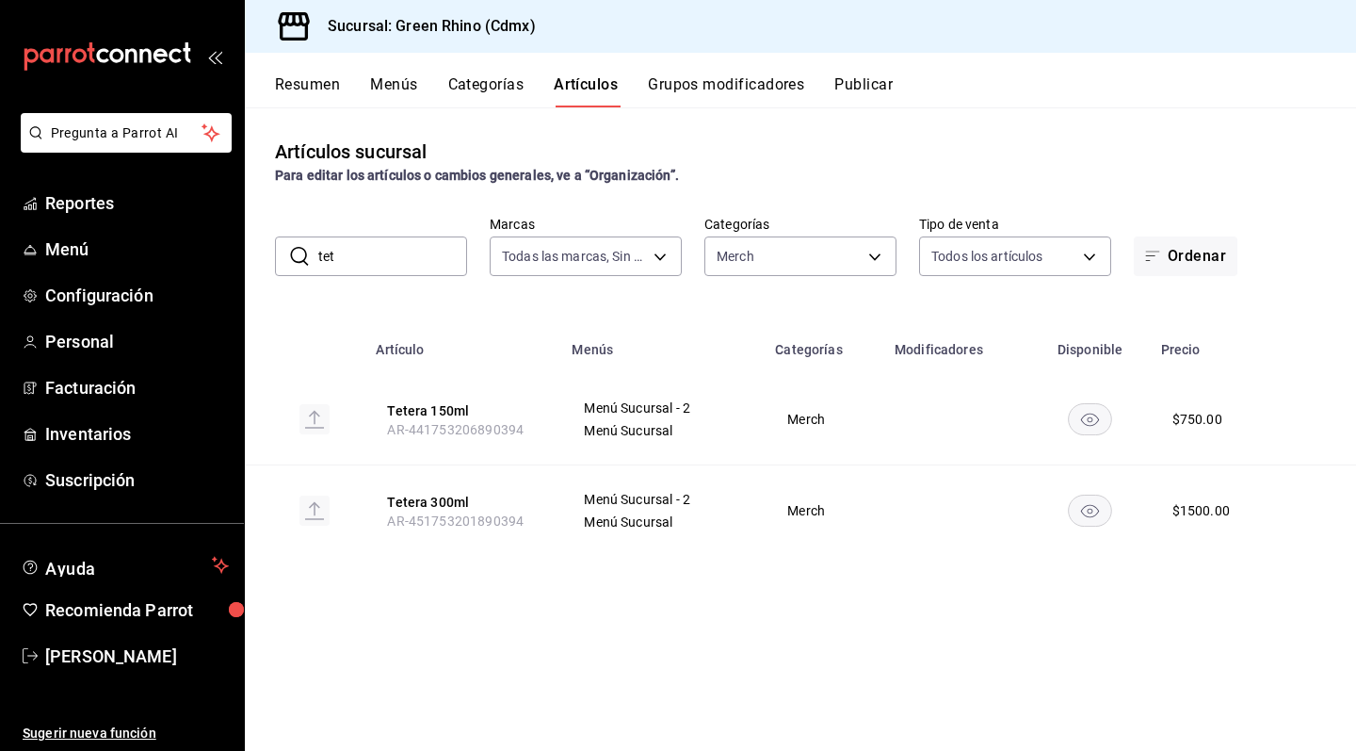
click at [458, 438] on th "Tetera 150ml AR-441753206890394" at bounding box center [463, 419] width 196 height 91
drag, startPoint x: 392, startPoint y: 430, endPoint x: 539, endPoint y: 429, distance: 146.9
click at [539, 429] on th "Tetera 150ml AR-441753206890394" at bounding box center [463, 419] width 196 height 91
copy span "AR-441753206890394"
drag, startPoint x: 392, startPoint y: 524, endPoint x: 542, endPoint y: 519, distance: 149.8
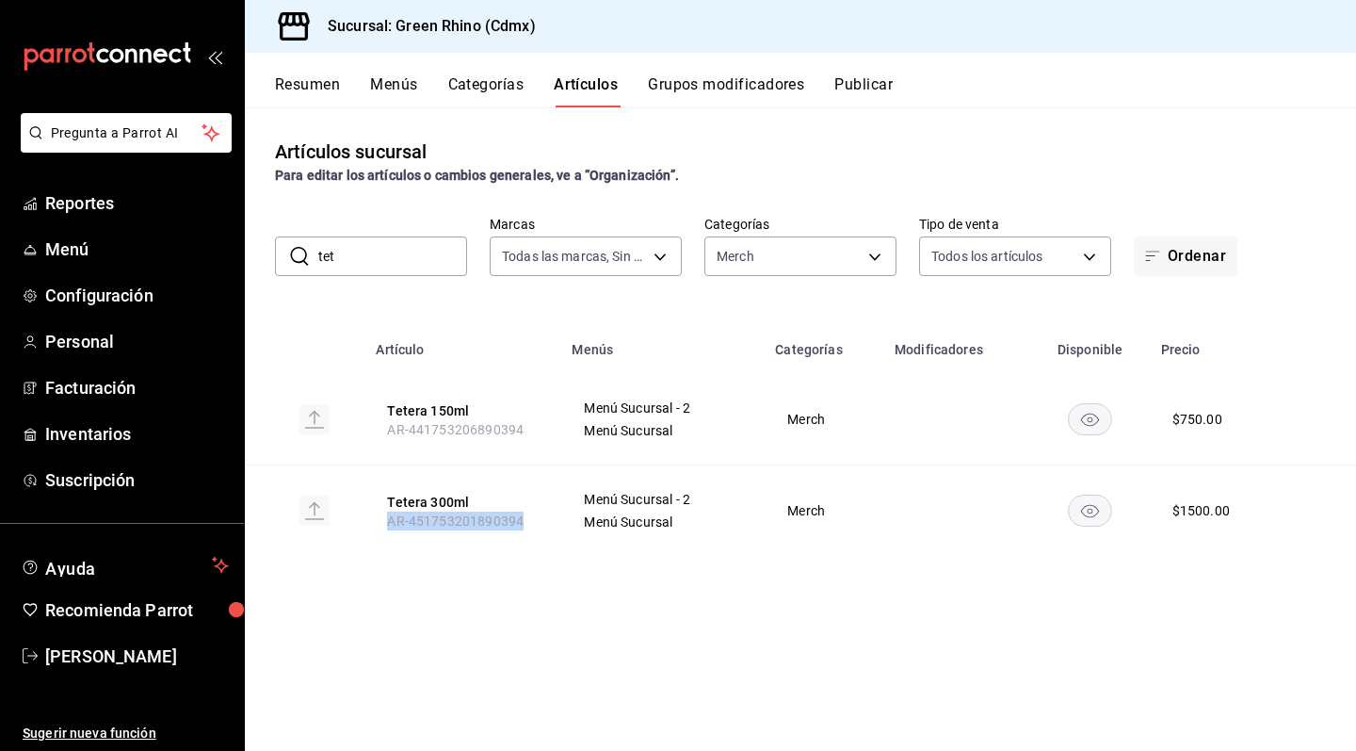
click at [542, 519] on th "Tetera 300ml AR-451753201890394" at bounding box center [463, 510] width 196 height 91
copy span "AR-451753201890394"
drag, startPoint x: 408, startPoint y: 265, endPoint x: 271, endPoint y: 249, distance: 137.5
click at [271, 249] on div "​ tet ​ Marcas Todas las marcas, Sin marca a132321f-e3f1-4ec9-8484-95b8f08d7905…" at bounding box center [800, 246] width 1111 height 60
